Goal: Navigation & Orientation: Find specific page/section

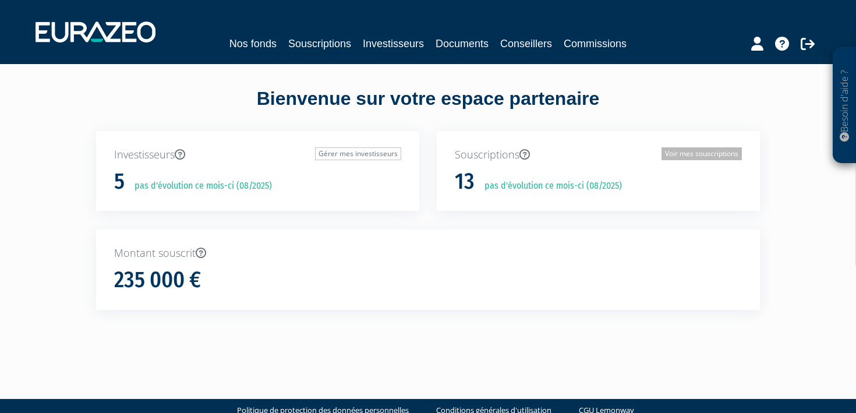
click at [711, 159] on link "Voir mes souscriptions" at bounding box center [701, 153] width 80 height 13
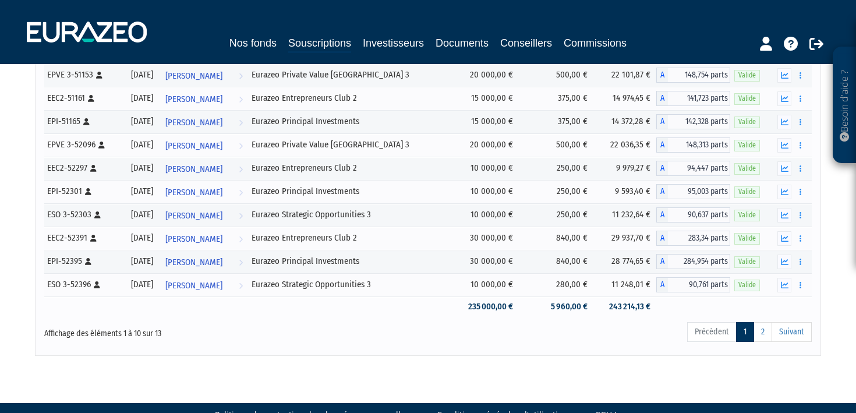
scroll to position [141, 0]
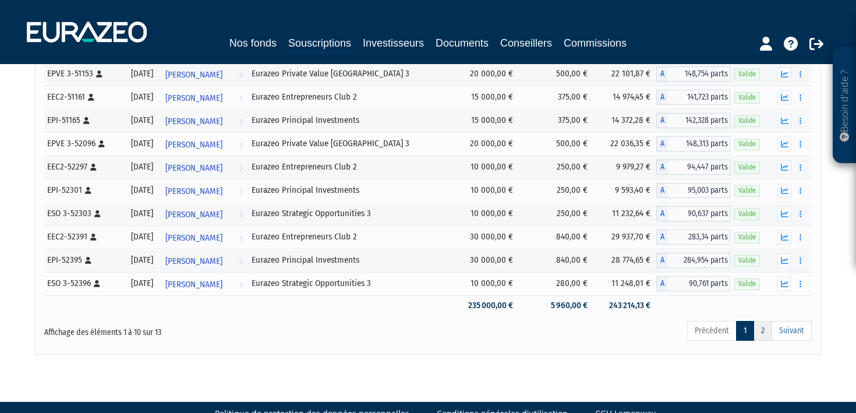
click at [764, 328] on link "2" at bounding box center [762, 331] width 19 height 20
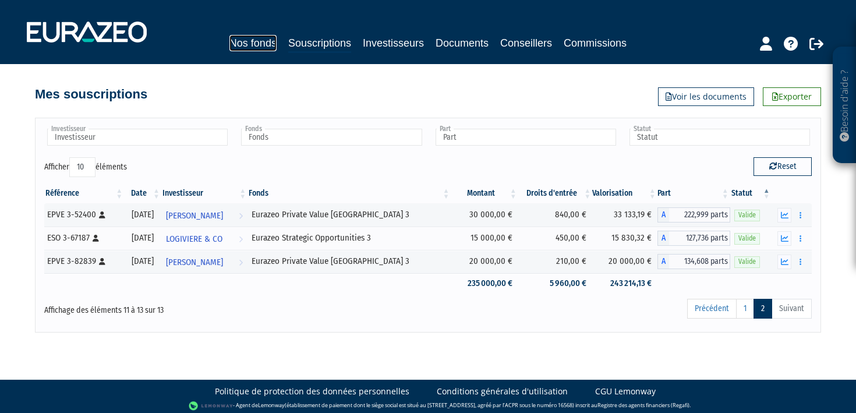
click at [239, 44] on link "Nos fonds" at bounding box center [252, 43] width 47 height 16
